Goal: Task Accomplishment & Management: Manage account settings

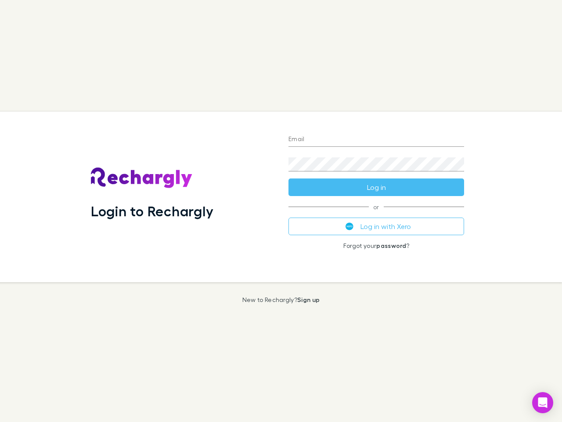
click at [281, 211] on div "Login to Rechargly" at bounding box center [183, 197] width 198 height 170
click at [376, 140] on input "Email" at bounding box center [377, 140] width 176 height 14
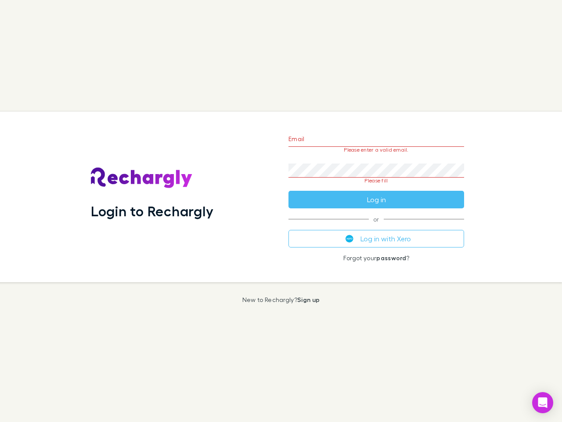
click at [376, 187] on form "Email Please enter a valid email. Password Please fill Log in" at bounding box center [377, 167] width 176 height 83
click at [376, 226] on div "Email Please enter a valid email. Password Please fill Log in or Log in with Xe…" at bounding box center [377, 197] width 190 height 170
click at [543, 402] on icon "Open Intercom Messenger" at bounding box center [543, 402] width 9 height 11
